Goal: Transaction & Acquisition: Purchase product/service

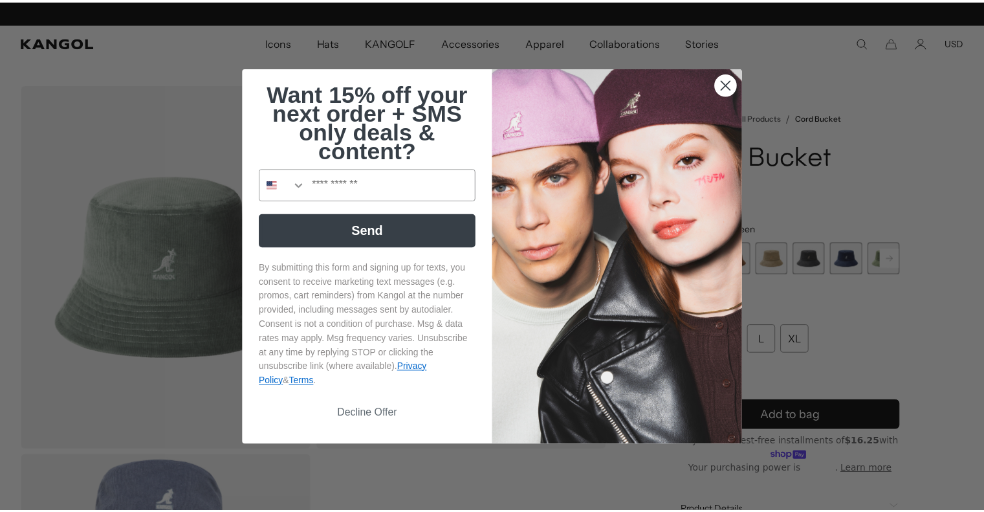
scroll to position [0, 267]
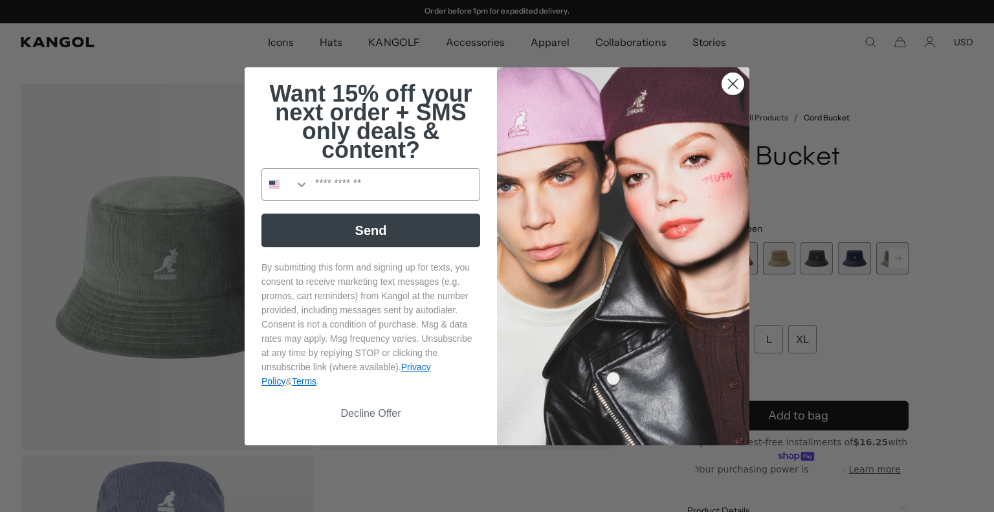
click at [731, 87] on circle "Close dialog" at bounding box center [732, 82] width 21 height 21
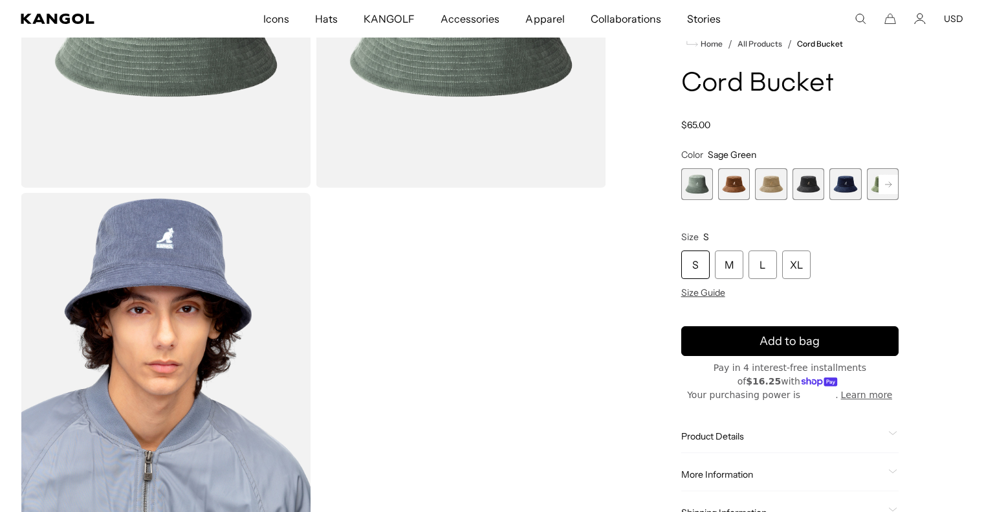
click at [764, 188] on span "3 of 9" at bounding box center [771, 184] width 32 height 32
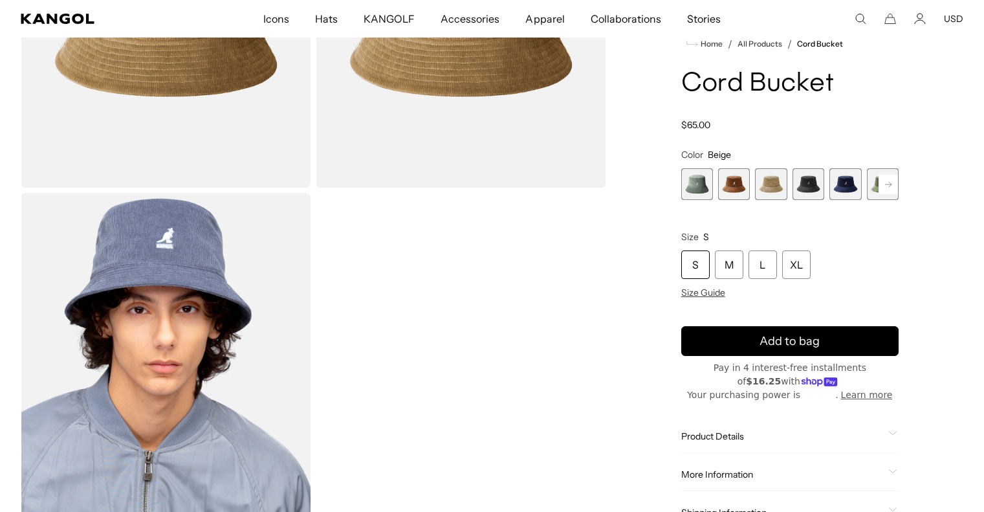
click at [887, 184] on icon at bounding box center [888, 184] width 6 height 5
click at [850, 186] on span "6 of 9" at bounding box center [846, 184] width 32 height 32
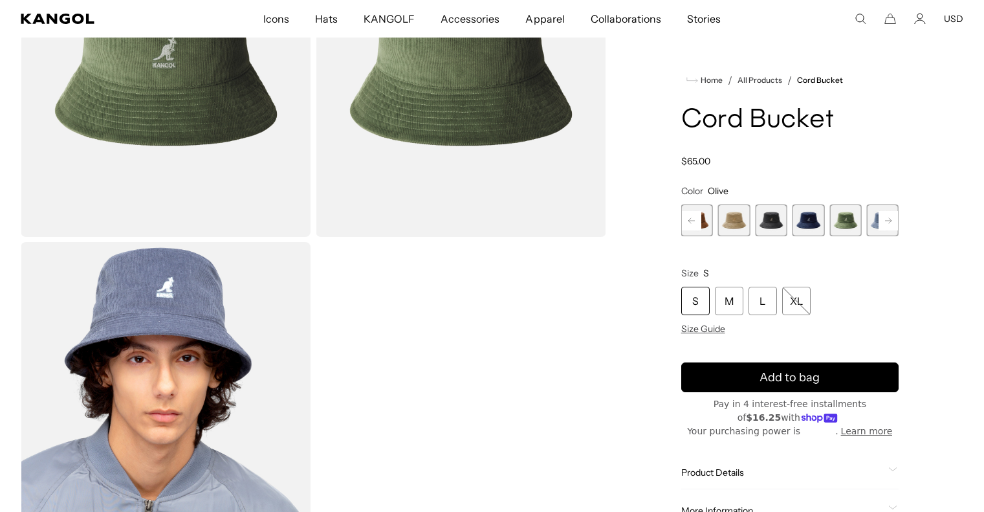
scroll to position [194, 0]
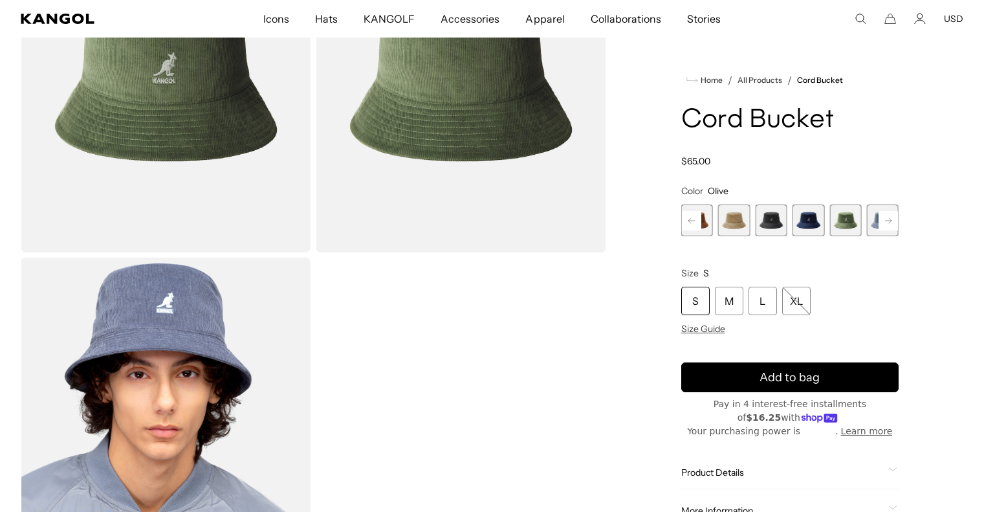
click at [873, 217] on span "7 of 9" at bounding box center [883, 221] width 32 height 32
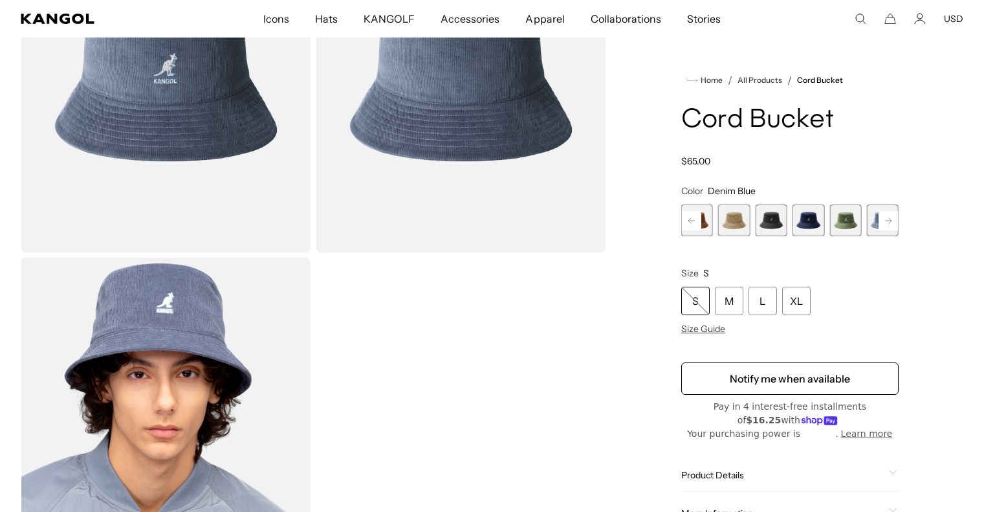
click at [890, 217] on rect at bounding box center [888, 220] width 19 height 19
click at [890, 217] on span "9 of 9" at bounding box center [883, 221] width 32 height 32
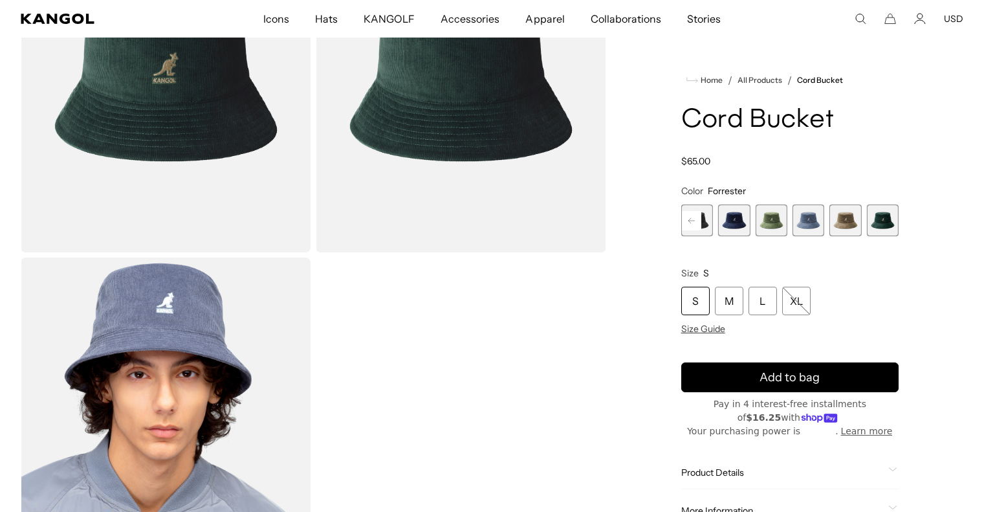
click at [852, 210] on span "8 of 9" at bounding box center [846, 221] width 32 height 32
click at [813, 218] on span "7 of 9" at bounding box center [809, 221] width 32 height 32
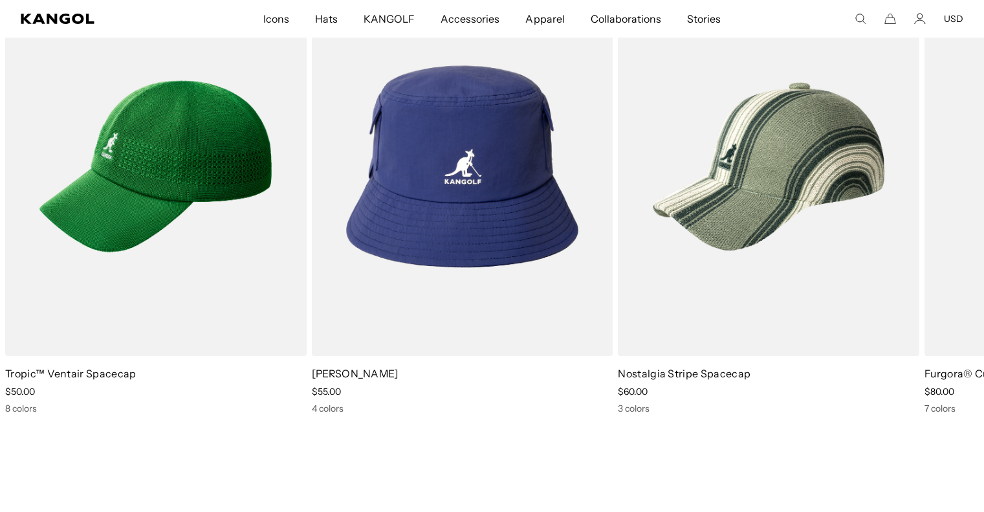
scroll to position [0, 267]
